Goal: Check status: Check status

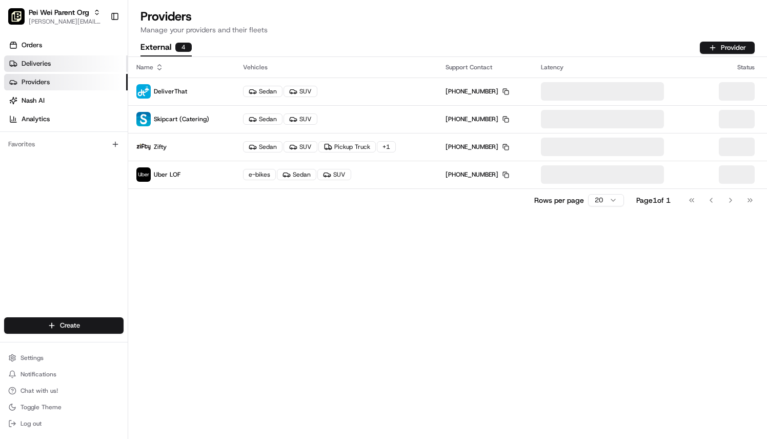
click at [67, 62] on link "Deliveries" at bounding box center [66, 63] width 124 height 16
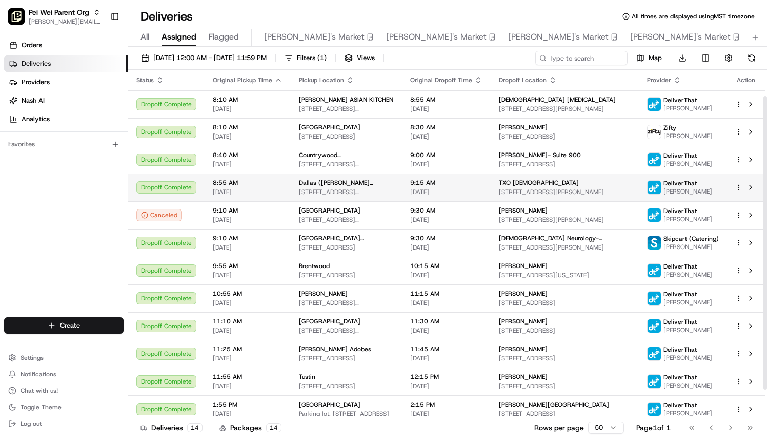
scroll to position [62, 0]
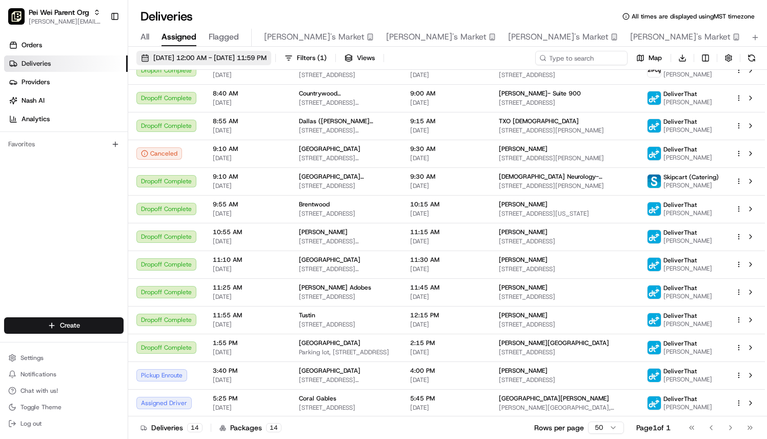
click at [199, 51] on button "[DATE] 12:00 AM - [DATE] 11:59 PM" at bounding box center [203, 58] width 135 height 14
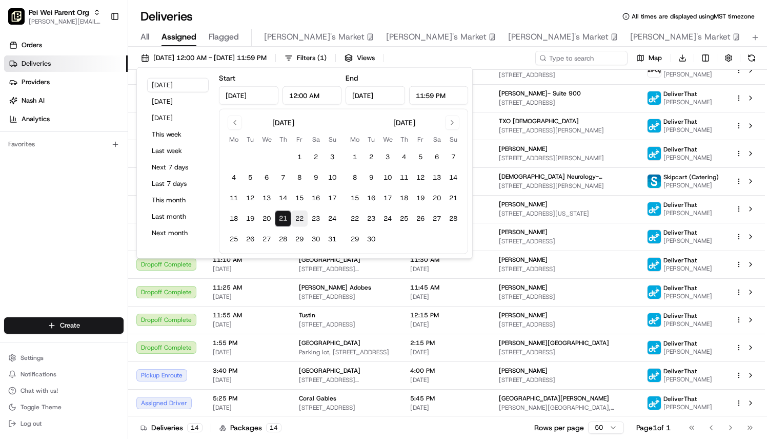
click at [300, 216] on button "22" at bounding box center [299, 218] width 16 height 16
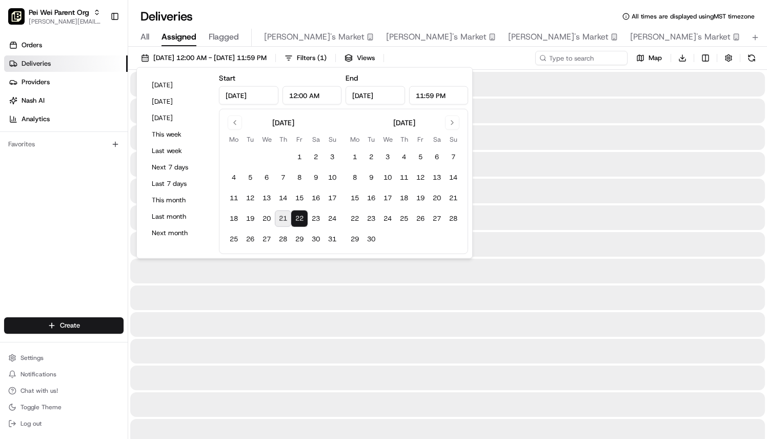
type input "[DATE]"
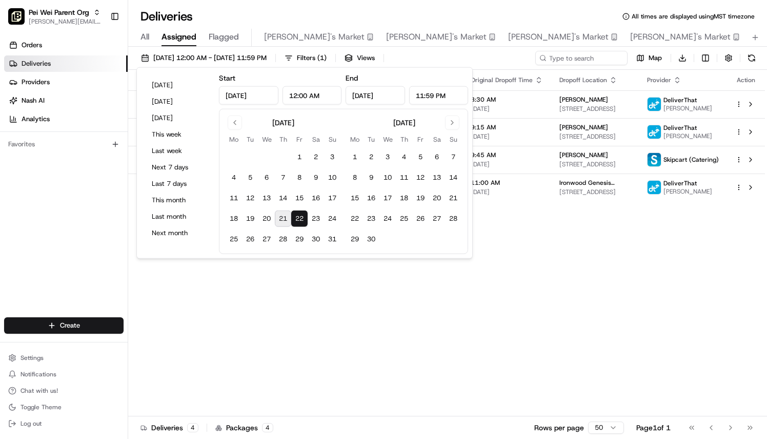
click at [8, 287] on div "Orders Deliveries Providers [PERSON_NAME] Analytics Favorites" at bounding box center [64, 178] width 128 height 290
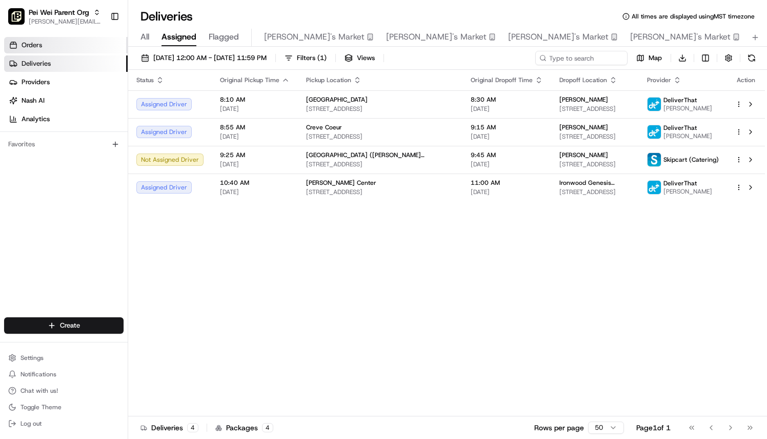
click at [42, 49] on span "Orders" at bounding box center [32, 45] width 21 height 9
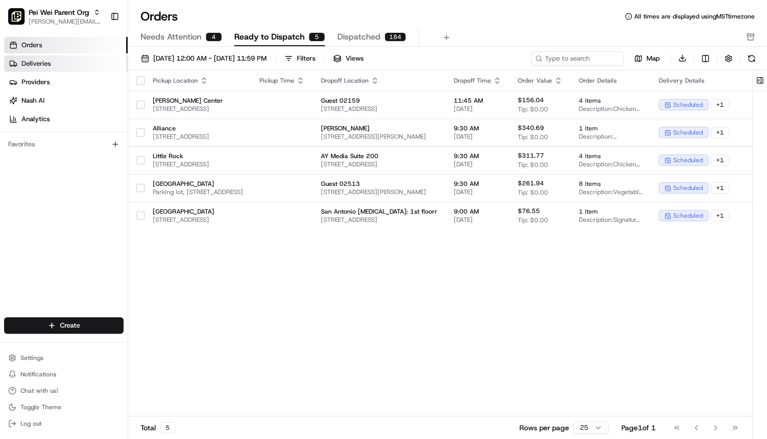
click at [34, 61] on span "Deliveries" at bounding box center [36, 63] width 29 height 9
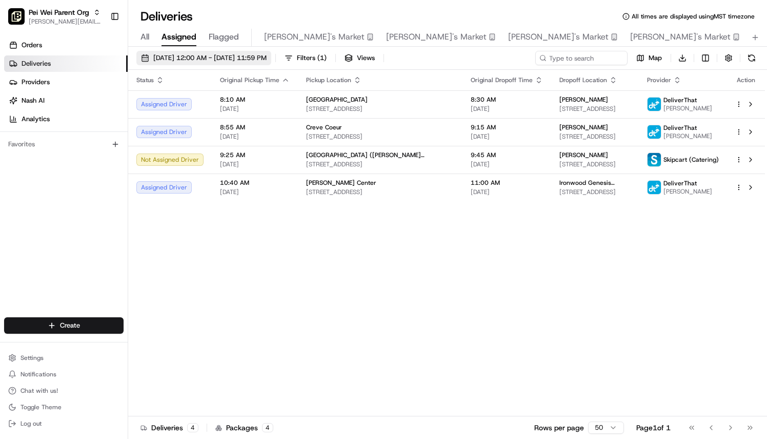
click at [163, 63] on button "[DATE] 12:00 AM - [DATE] 11:59 PM" at bounding box center [203, 58] width 135 height 14
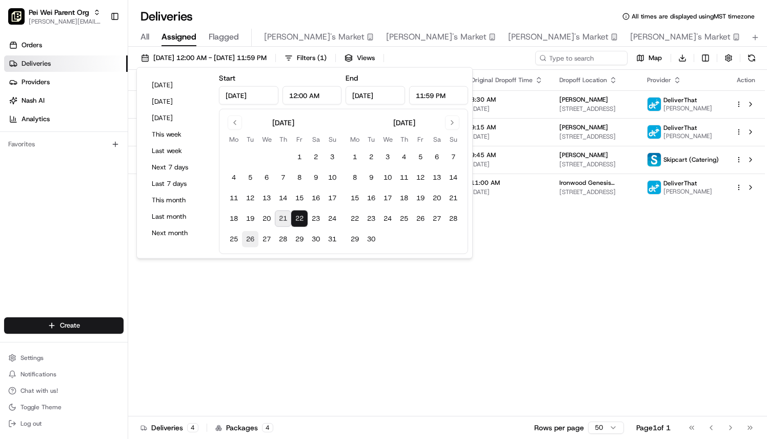
click at [249, 237] on button "26" at bounding box center [250, 239] width 16 height 16
type input "[DATE]"
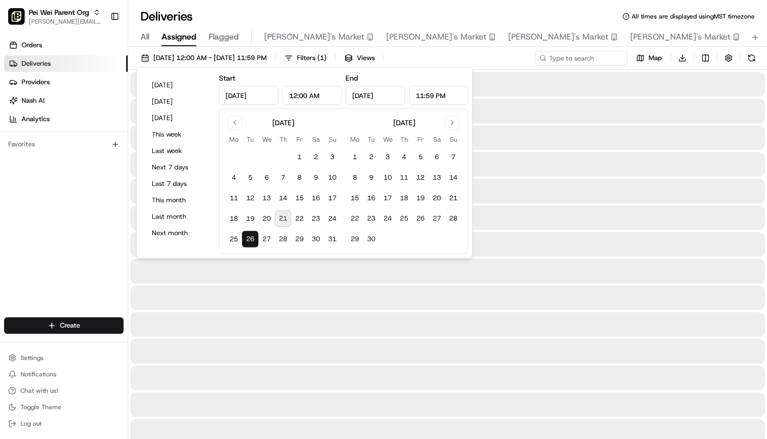
click at [27, 245] on div "Orders Deliveries Providers [PERSON_NAME] Analytics Favorites" at bounding box center [64, 178] width 128 height 290
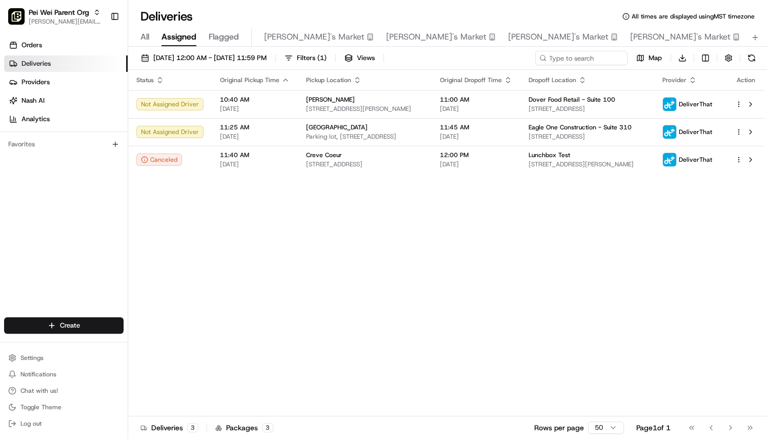
click at [237, 324] on div "Status Original Pickup Time Pickup Location Original Dropoff Time Dropoff Locat…" at bounding box center [446, 243] width 637 height 346
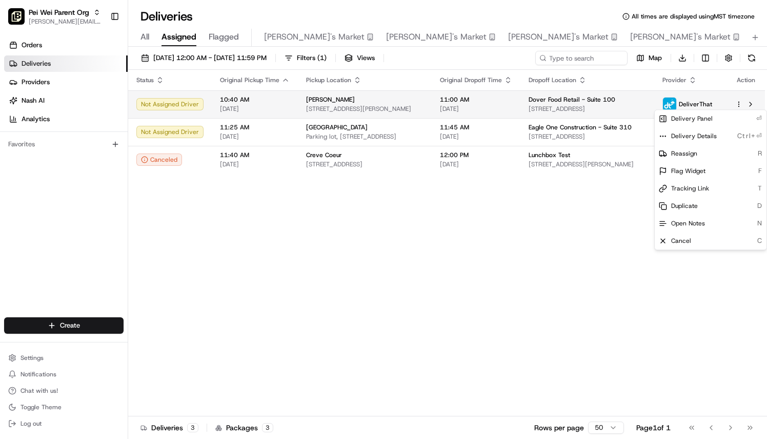
click at [739, 107] on html "[PERSON_NAME] Parent Org [PERSON_NAME][EMAIL_ADDRESS][PERSON_NAME][DOMAIN_NAME]…" at bounding box center [383, 219] width 767 height 439
click at [434, 296] on html "[PERSON_NAME] Parent Org [PERSON_NAME][EMAIL_ADDRESS][PERSON_NAME][DOMAIN_NAME]…" at bounding box center [383, 219] width 767 height 439
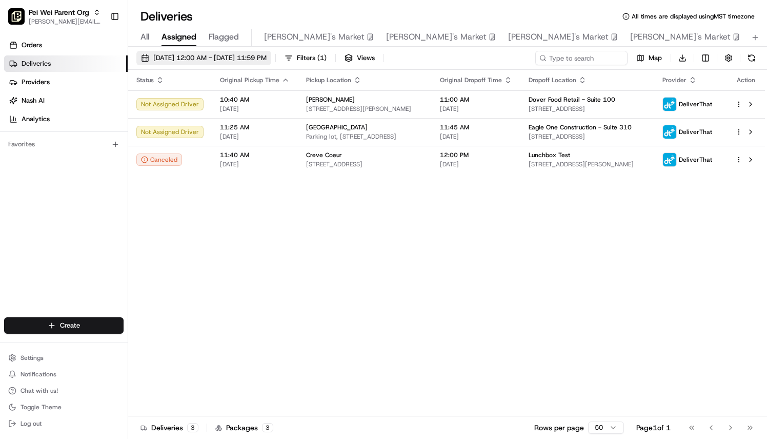
click at [163, 56] on span "[DATE] 12:00 AM - [DATE] 11:59 PM" at bounding box center [209, 57] width 113 height 9
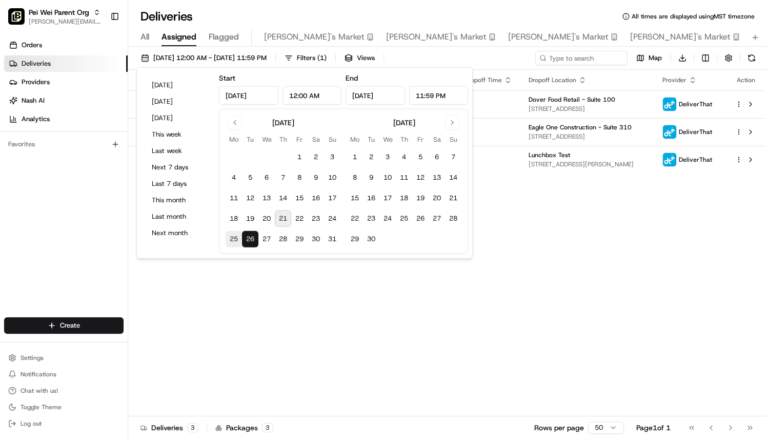
click at [235, 234] on button "25" at bounding box center [234, 239] width 16 height 16
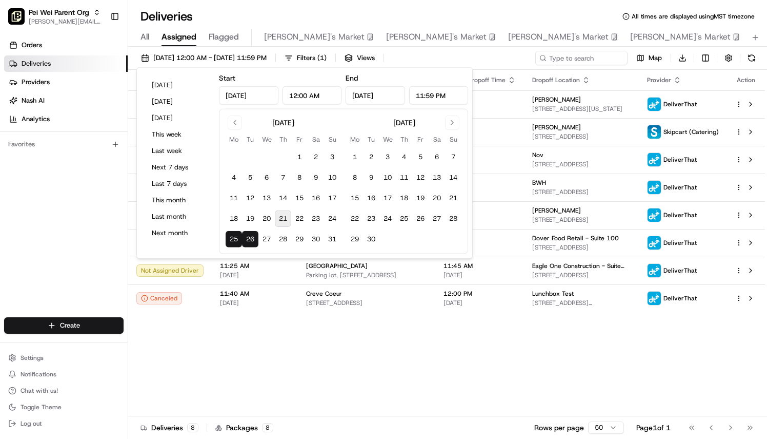
click at [248, 241] on button "26" at bounding box center [250, 239] width 16 height 16
type input "[DATE]"
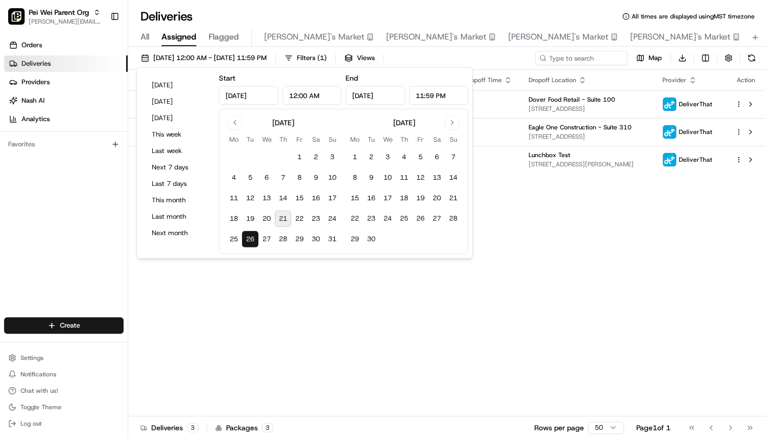
click at [111, 256] on div "Orders Deliveries Providers [PERSON_NAME] Analytics Favorites" at bounding box center [64, 178] width 128 height 290
